Goal: Task Accomplishment & Management: Manage account settings

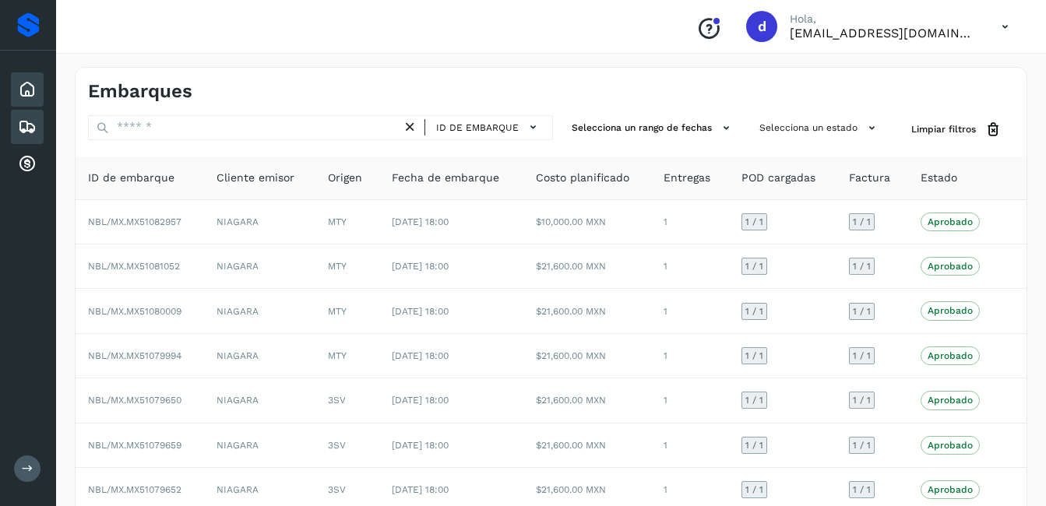
click at [36, 89] on icon at bounding box center [27, 89] width 19 height 19
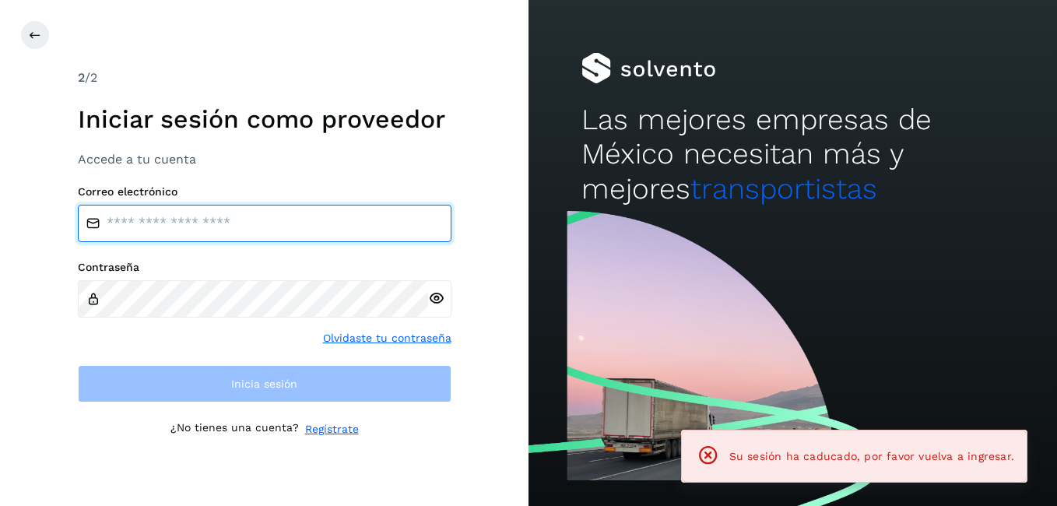
type input "**********"
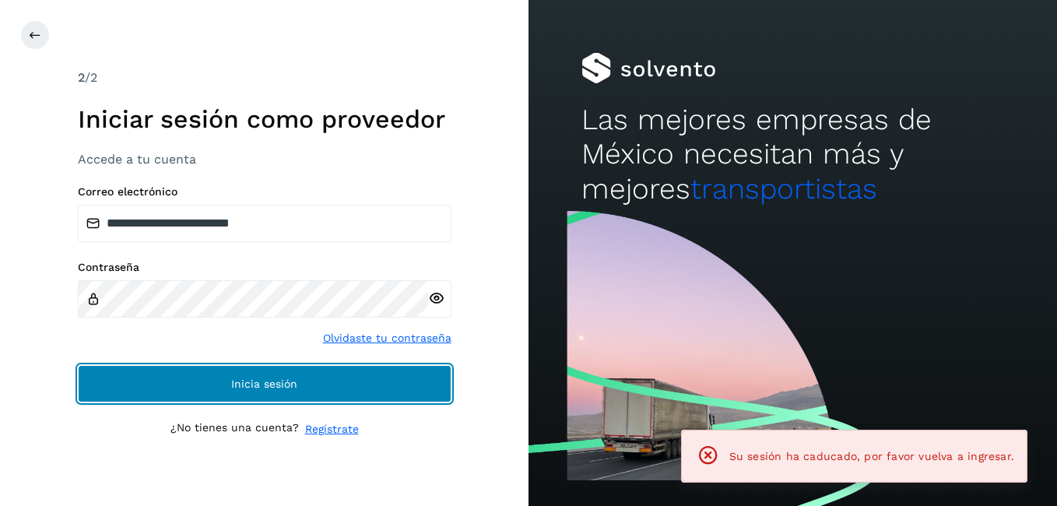
click at [280, 385] on span "Inicia sesión" at bounding box center [264, 383] width 66 height 11
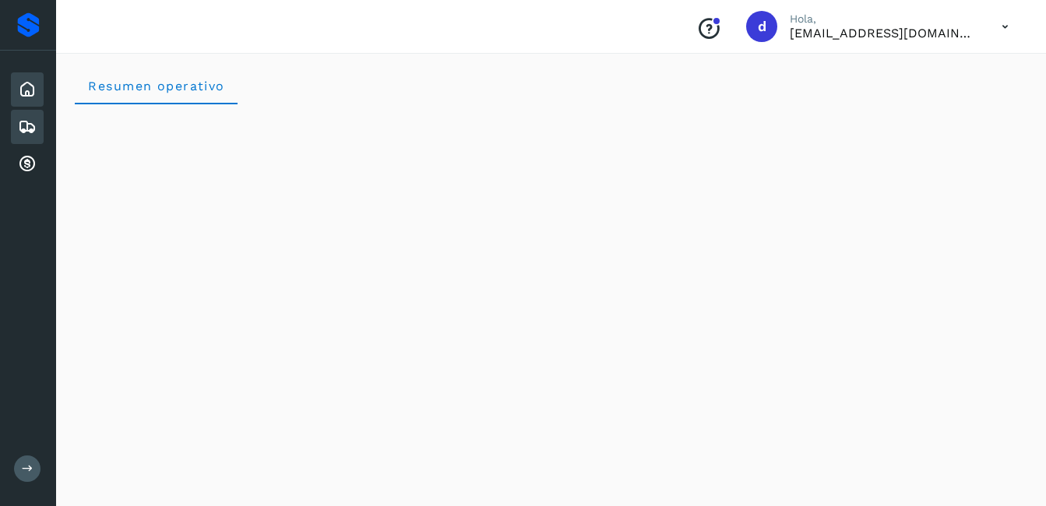
click at [27, 132] on icon at bounding box center [27, 127] width 19 height 19
